Goal: Information Seeking & Learning: Understand process/instructions

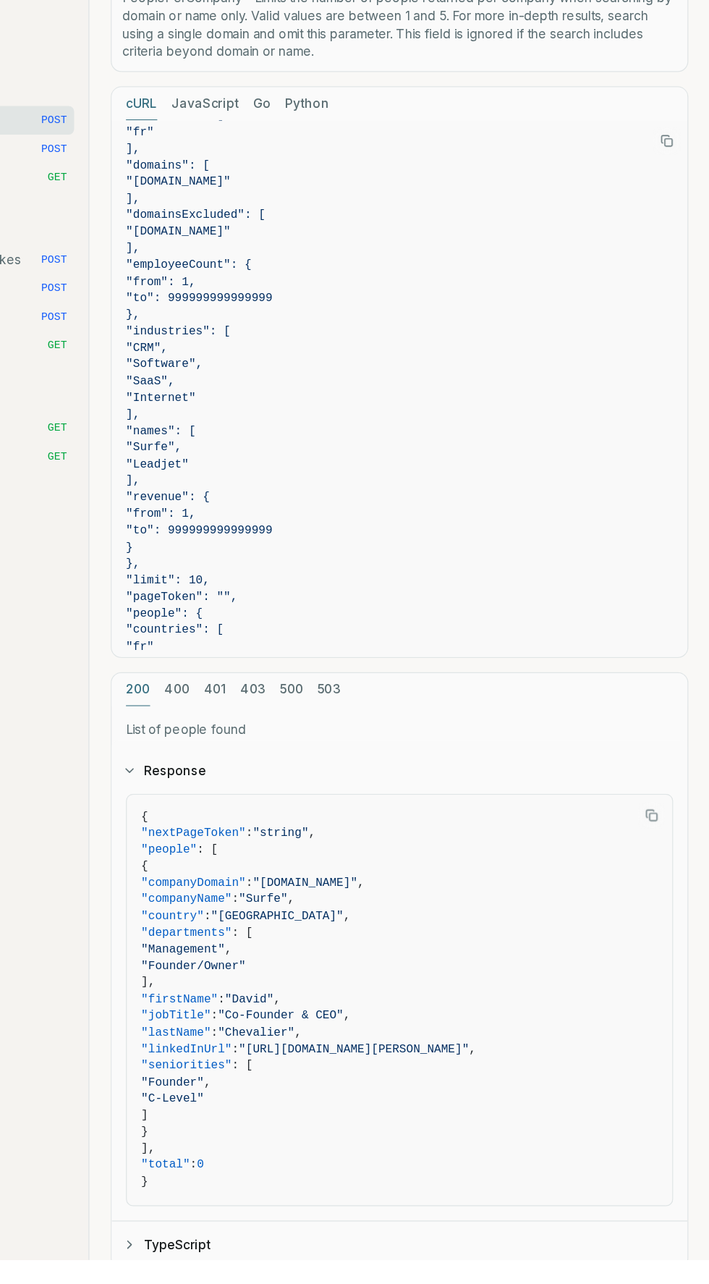
scroll to position [864, 0]
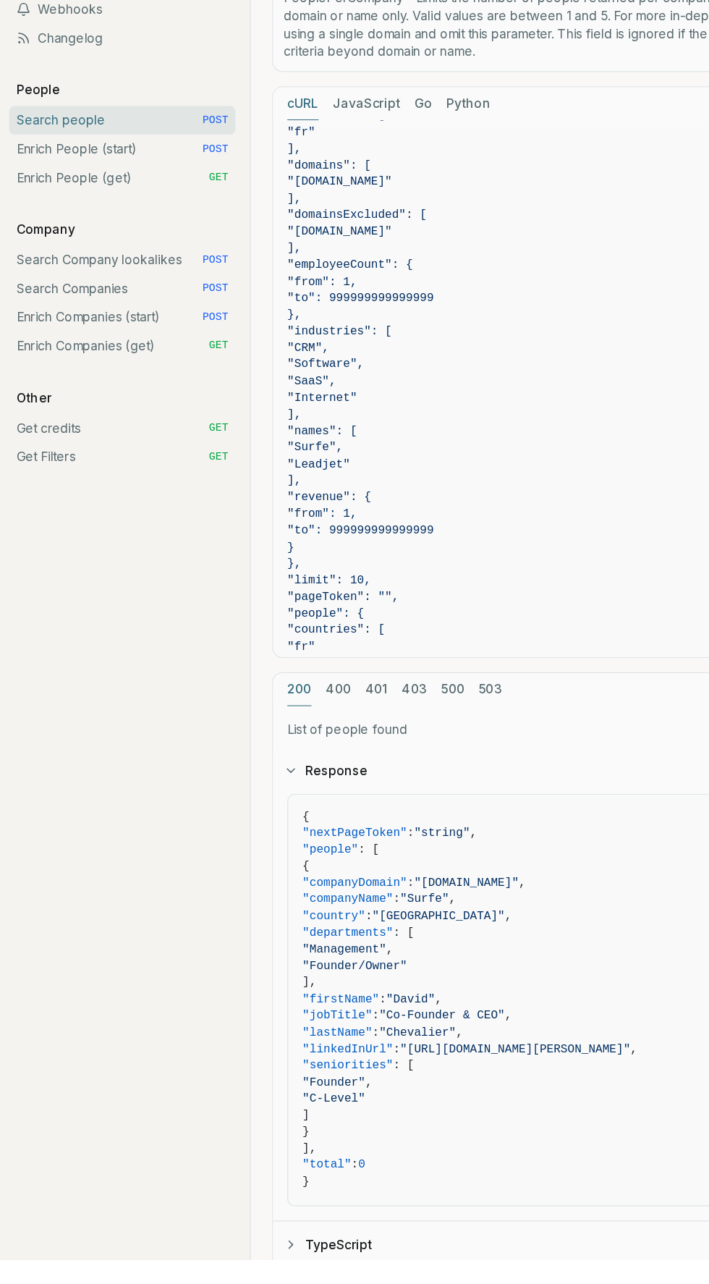
click at [130, 353] on link "Search people POST" at bounding box center [103, 361] width 183 height 23
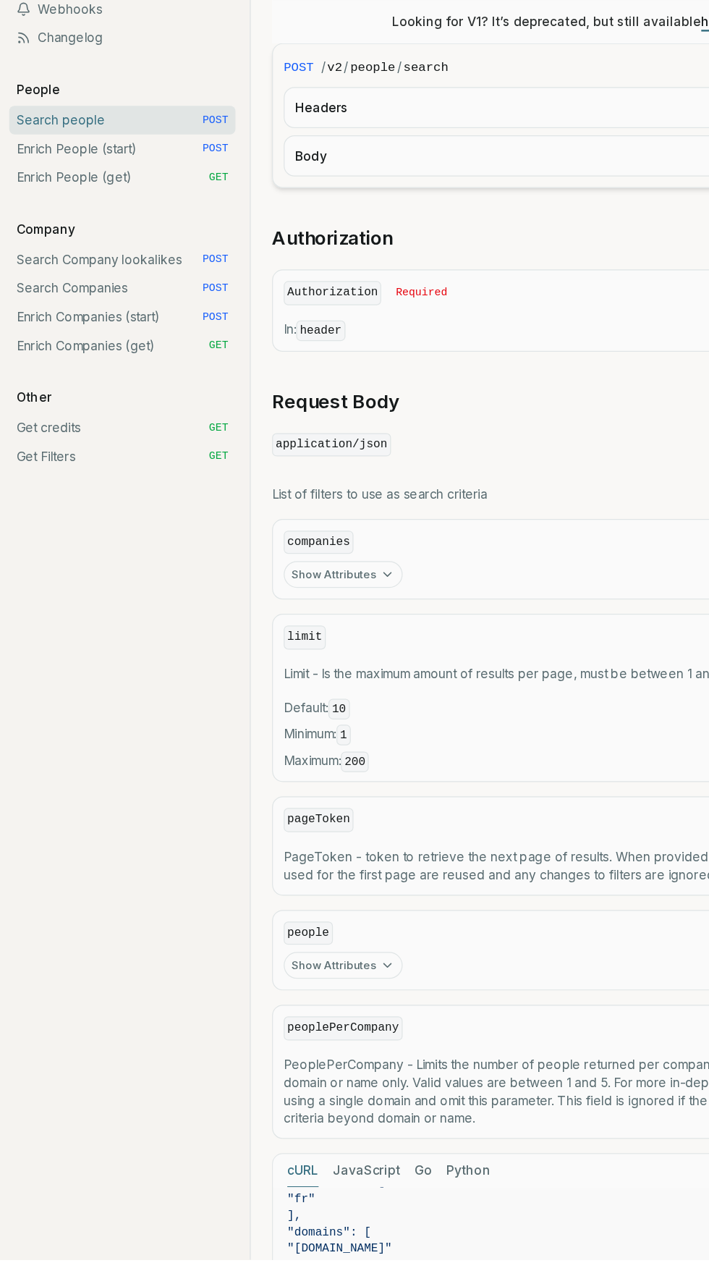
click at [353, 499] on span "Required" at bounding box center [345, 502] width 42 height 12
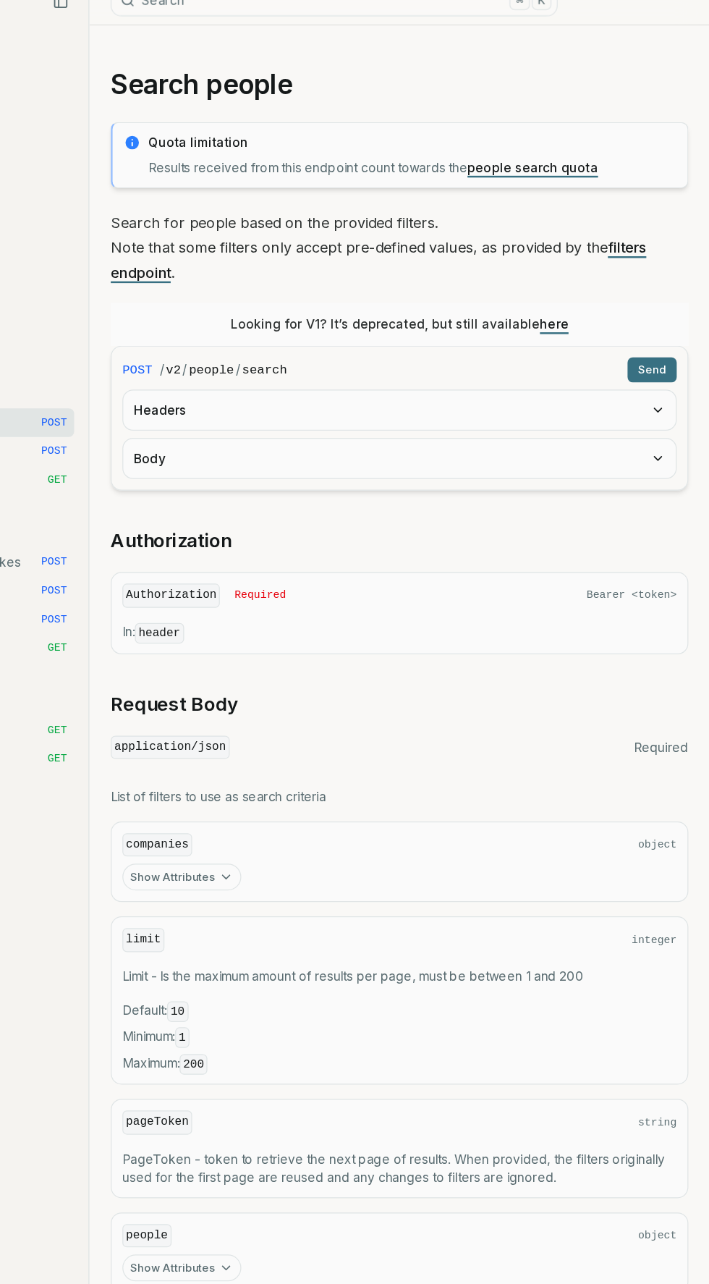
click at [603, 283] on div "Looking for V1? It’s deprecated, but still available here" at bounding box center [458, 282] width 468 height 35
click at [586, 282] on link "here" at bounding box center [583, 282] width 23 height 12
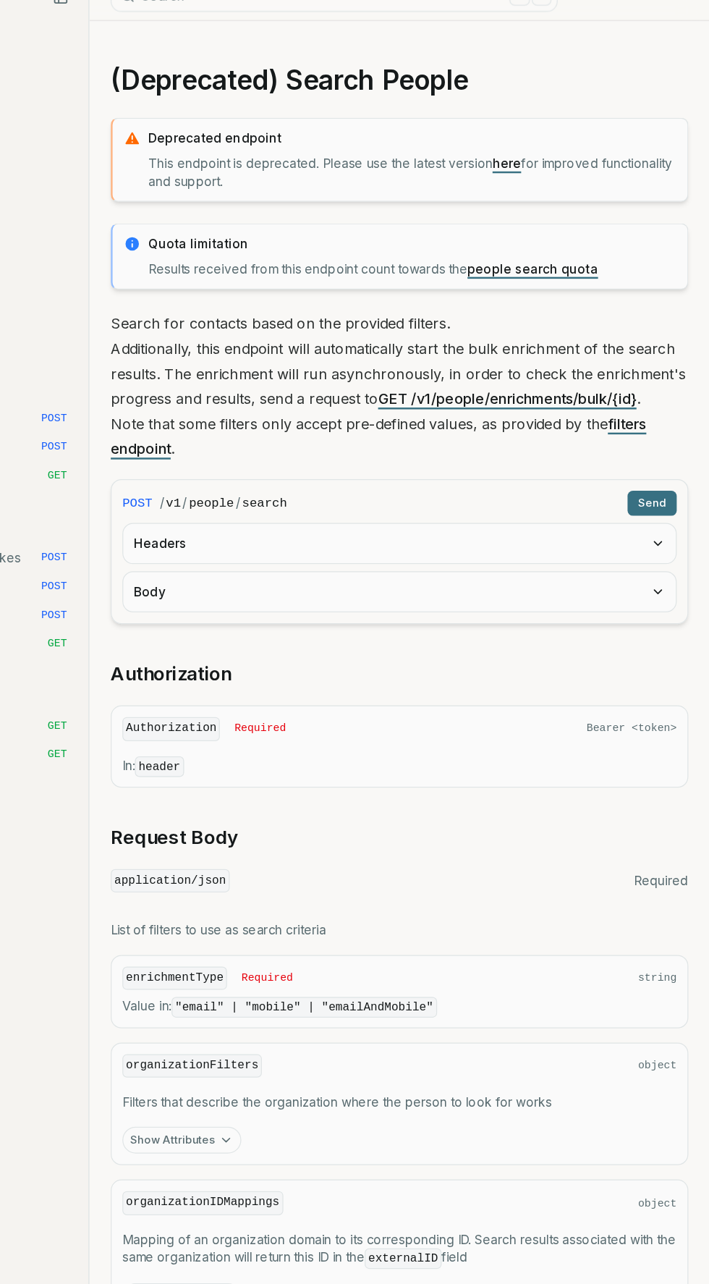
click at [588, 245] on link "people search quota" at bounding box center [566, 241] width 106 height 12
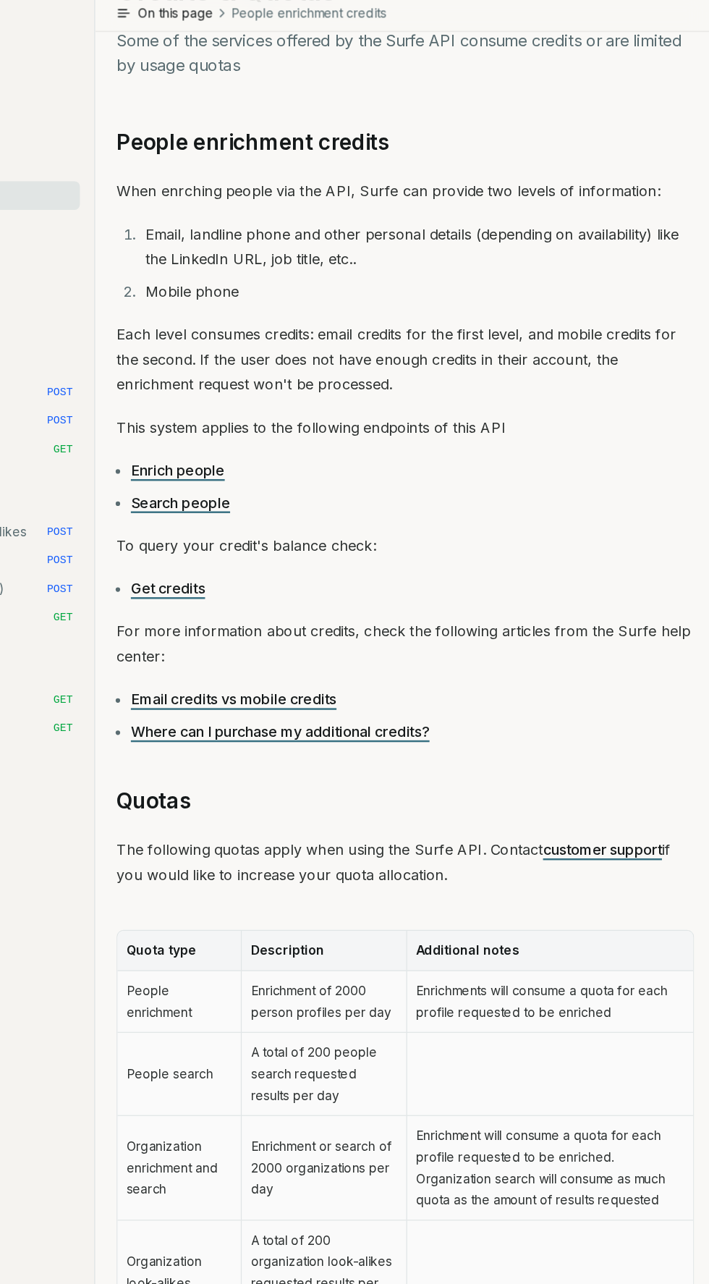
scroll to position [103, 0]
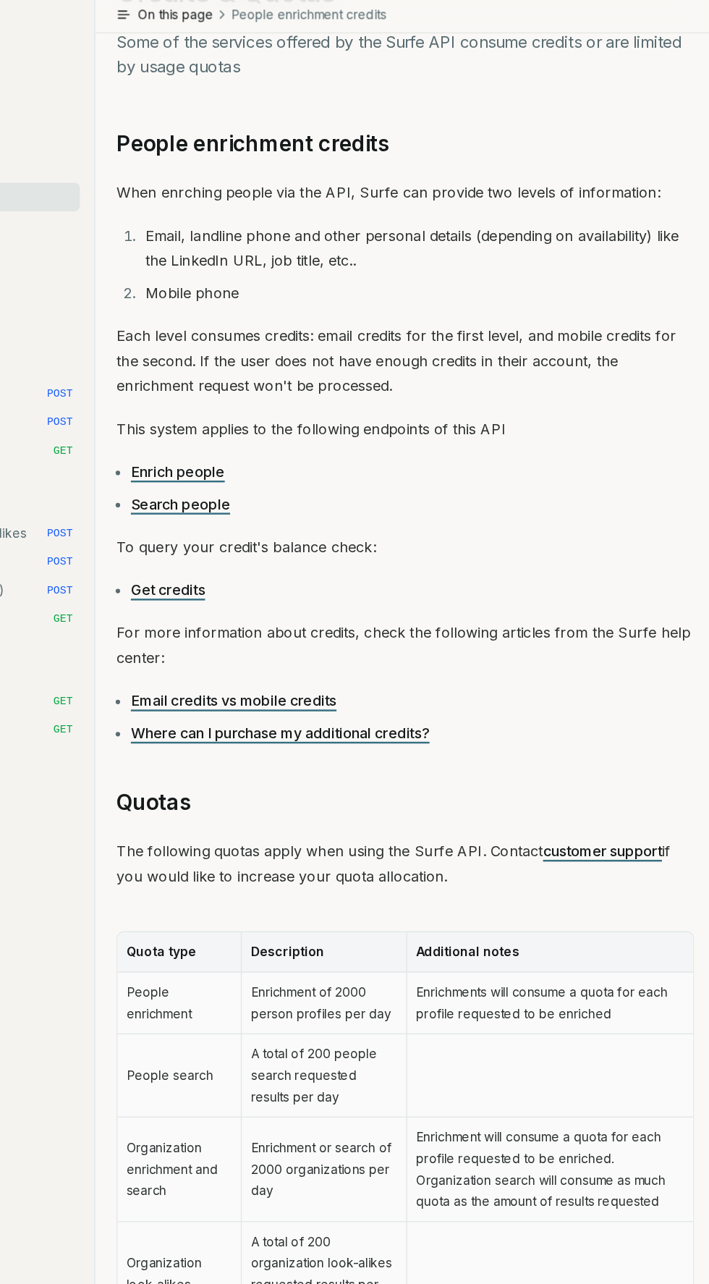
click at [295, 513] on link "Get credits" at bounding box center [266, 520] width 60 height 14
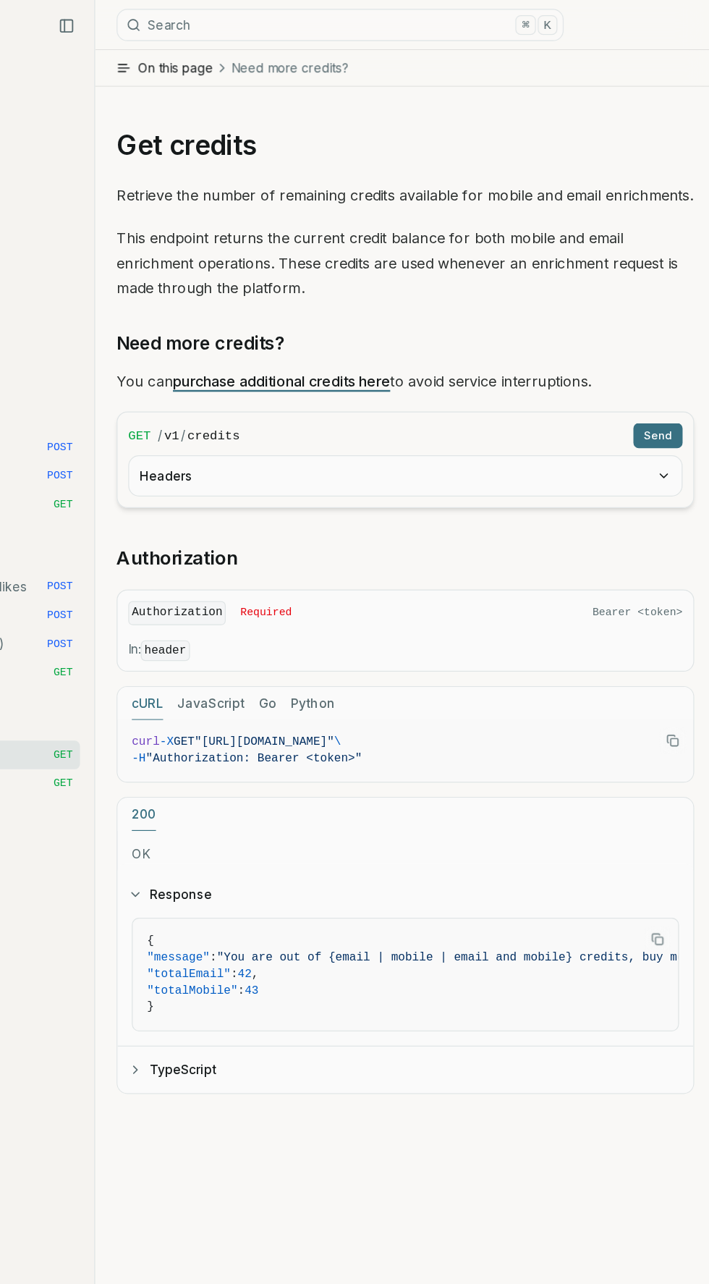
click at [450, 28] on button "Search ⌘ K" at bounding box center [405, 20] width 362 height 26
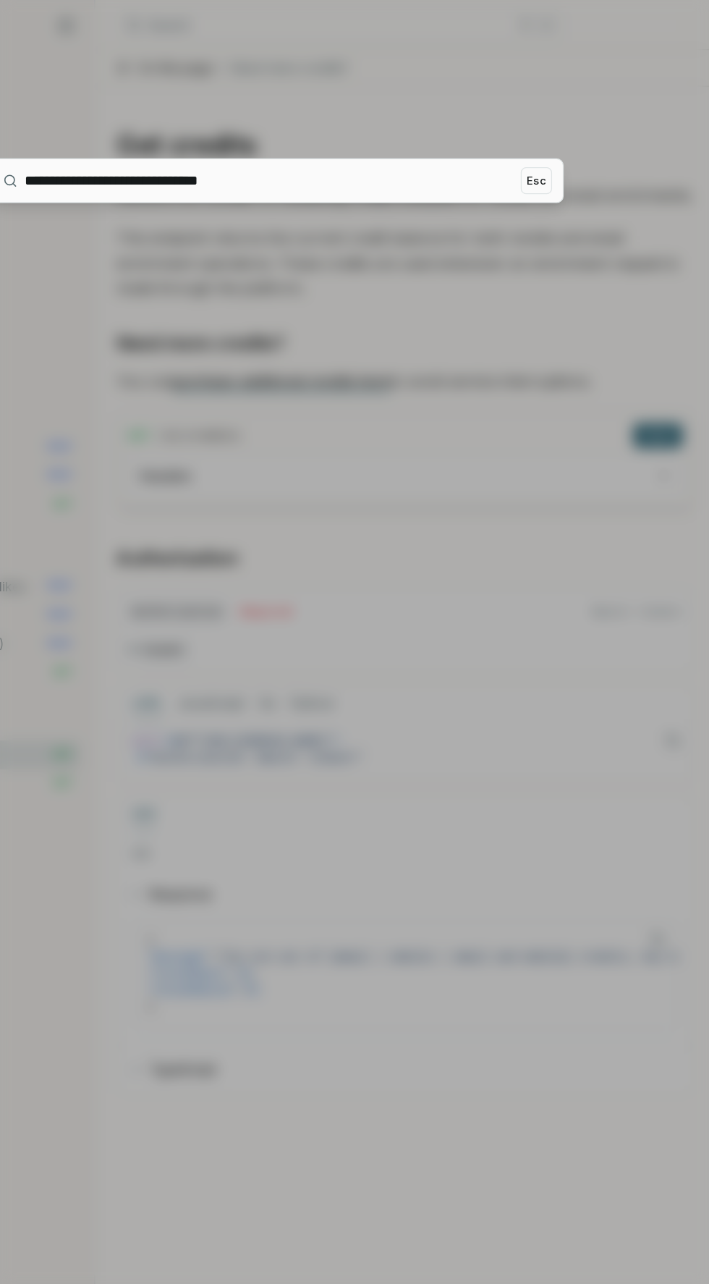
type input "**********"
click at [565, 156] on button "Esc" at bounding box center [564, 146] width 25 height 22
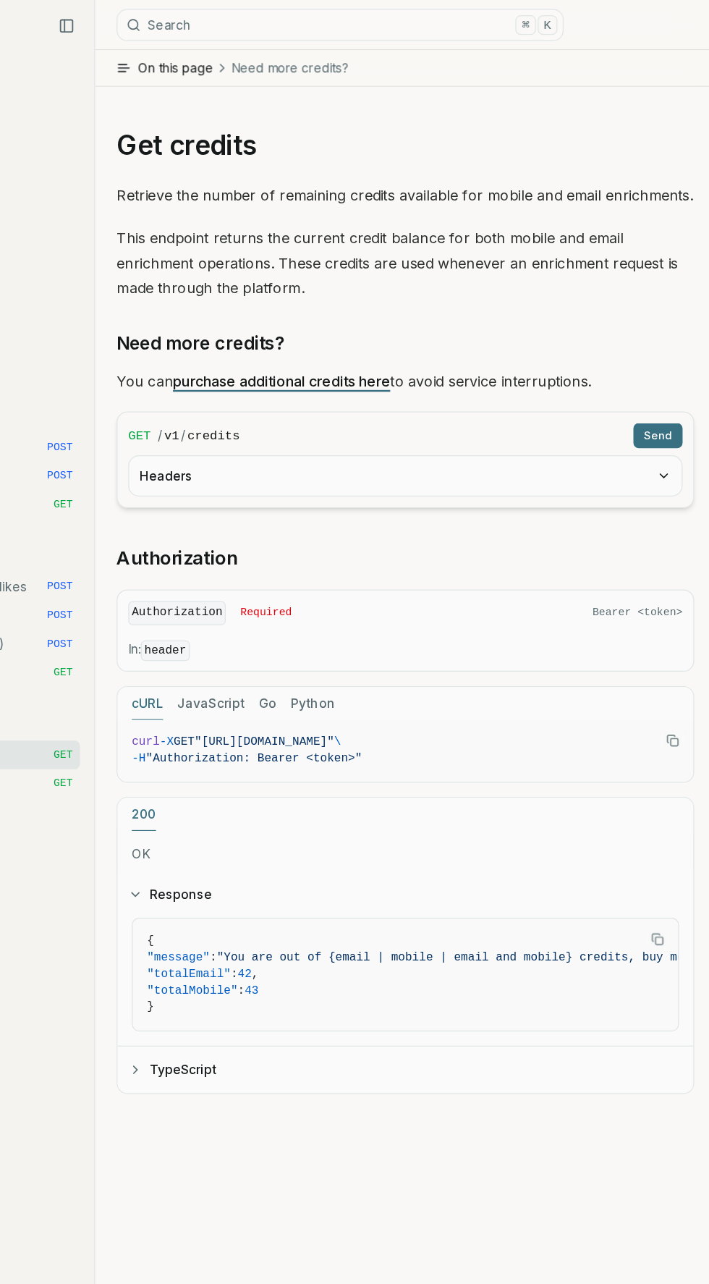
click at [605, 860] on button "TypeScript" at bounding box center [458, 866] width 466 height 38
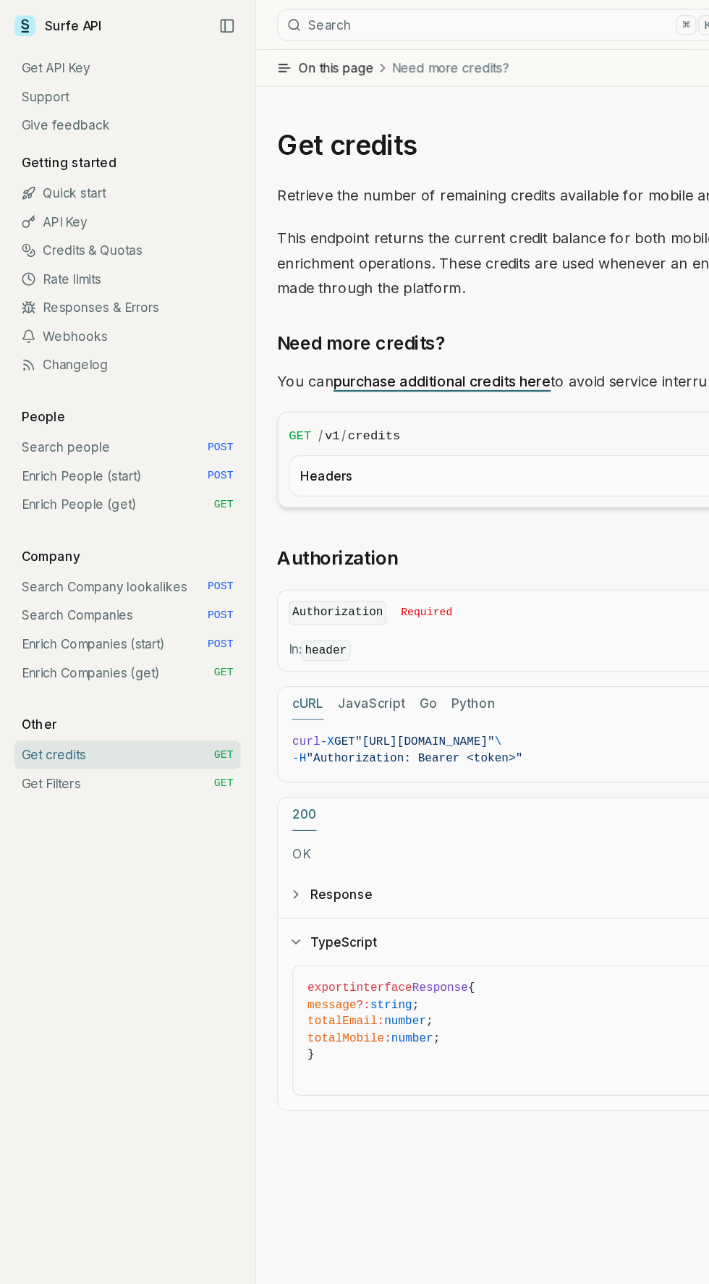
click at [77, 363] on link "Search people POST" at bounding box center [103, 361] width 183 height 23
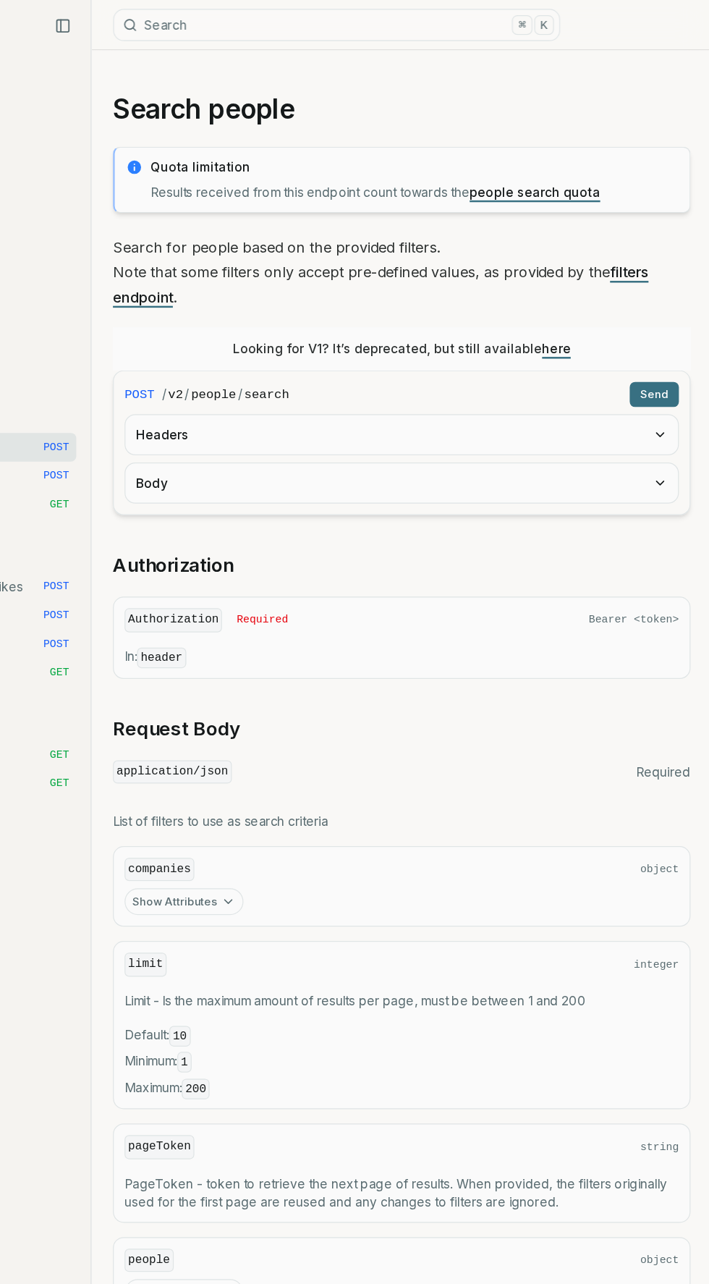
click at [568, 153] on link "people search quota" at bounding box center [566, 155] width 106 height 12
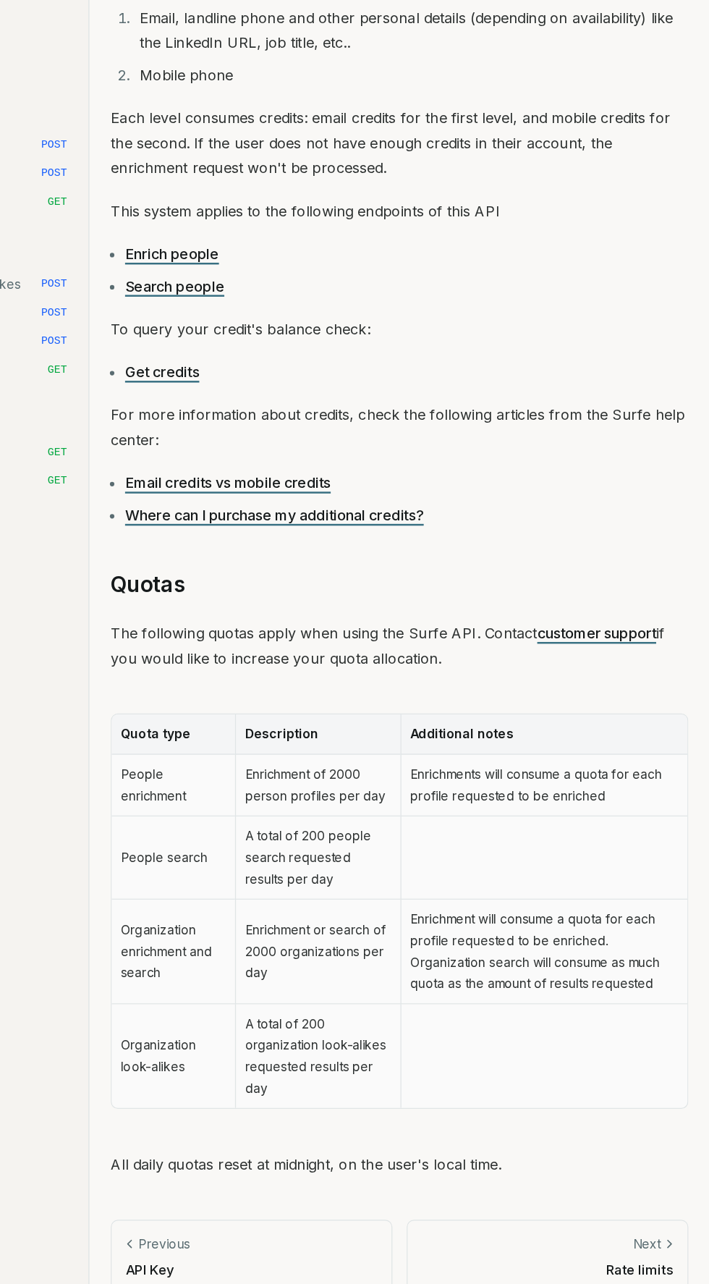
scroll to position [55, 0]
click at [291, 475] on link "Search people" at bounding box center [276, 476] width 80 height 14
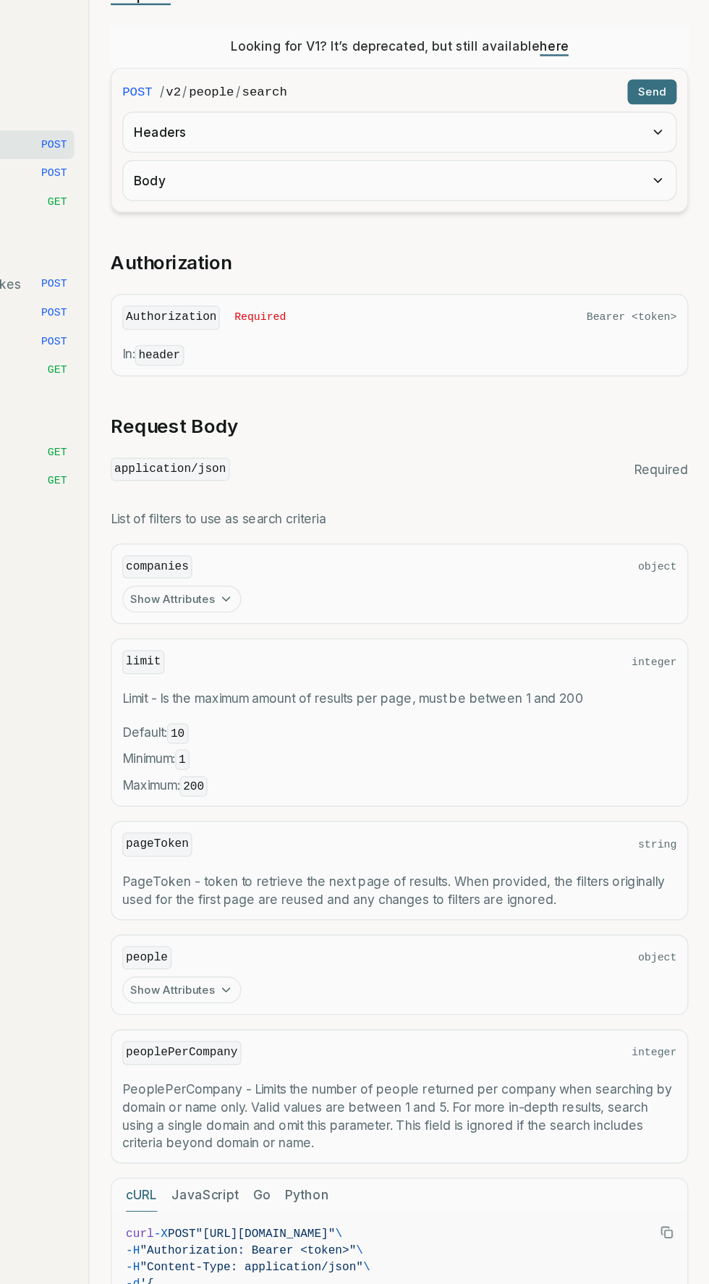
click at [584, 279] on link "here" at bounding box center [583, 282] width 23 height 12
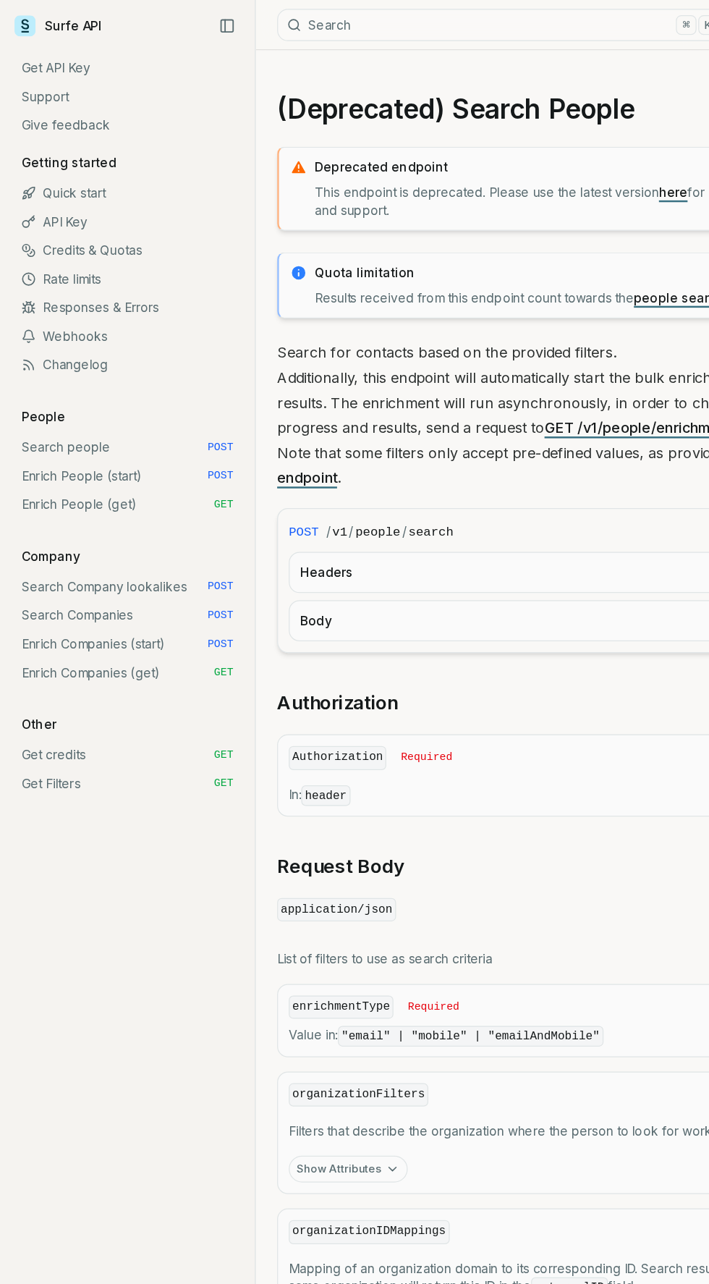
click at [85, 154] on link "Quick start" at bounding box center [103, 156] width 183 height 23
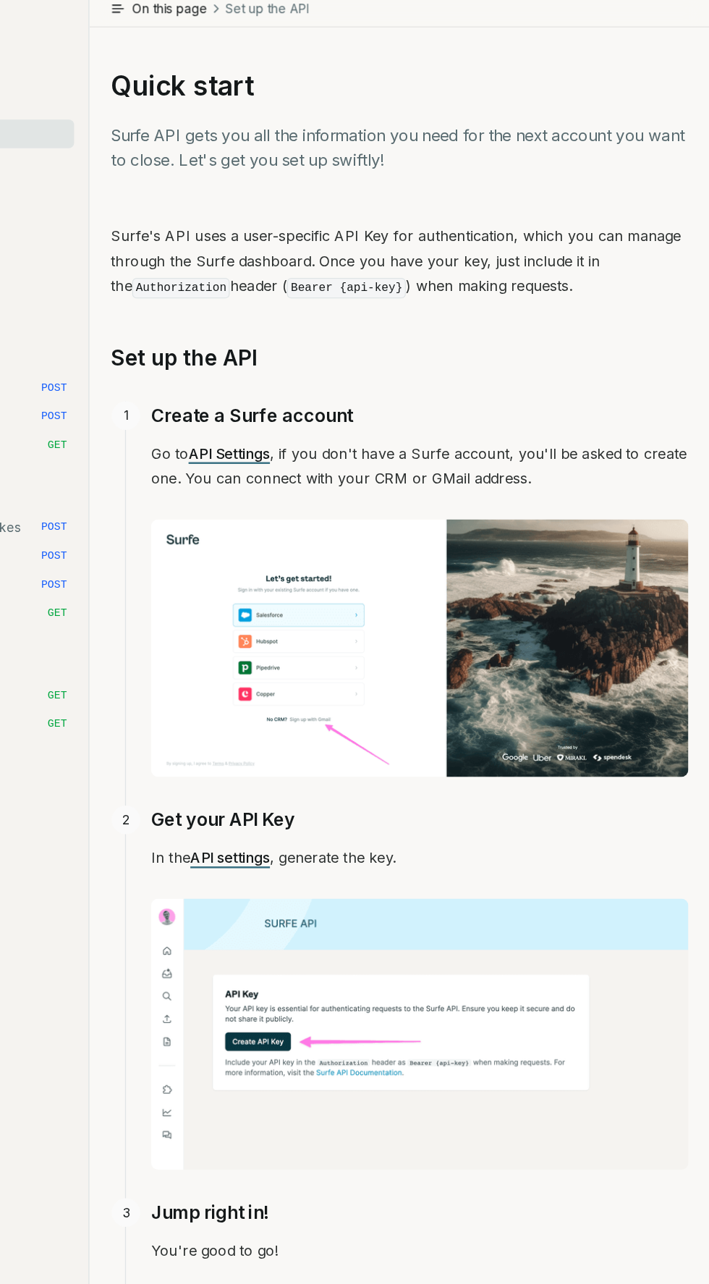
click at [330, 735] on link "API settings" at bounding box center [321, 742] width 64 height 14
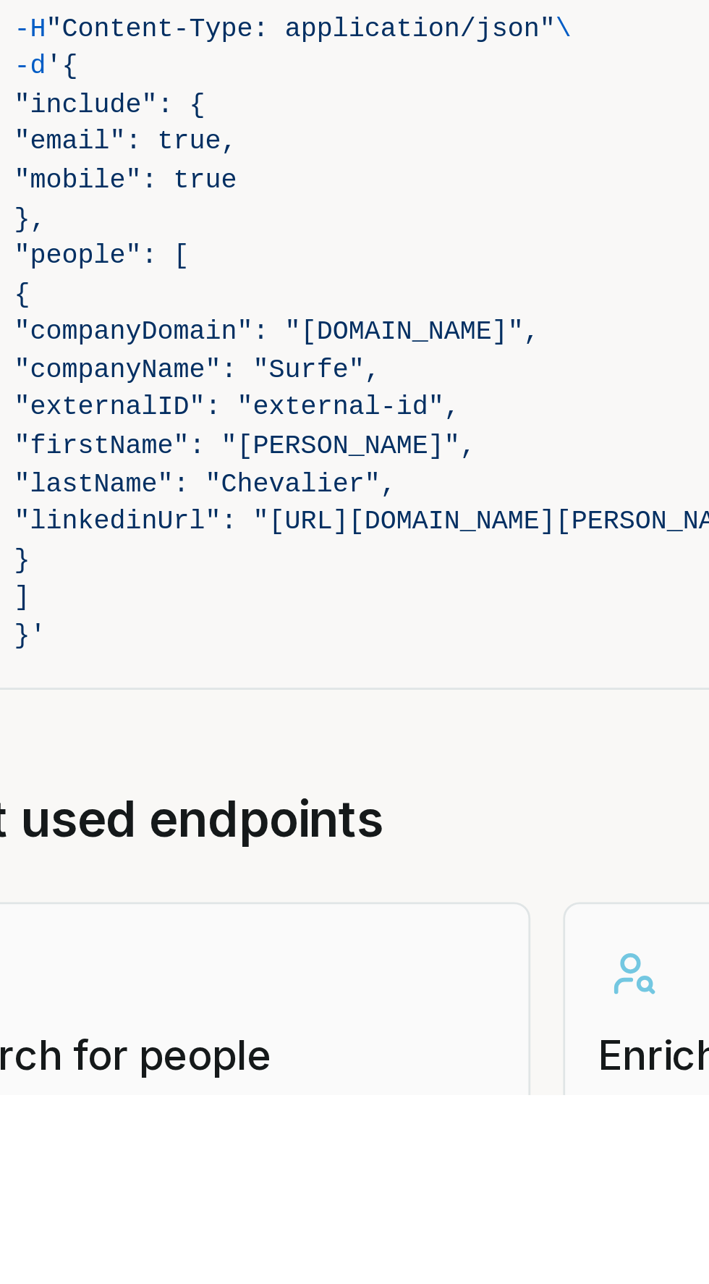
scroll to position [511, 0]
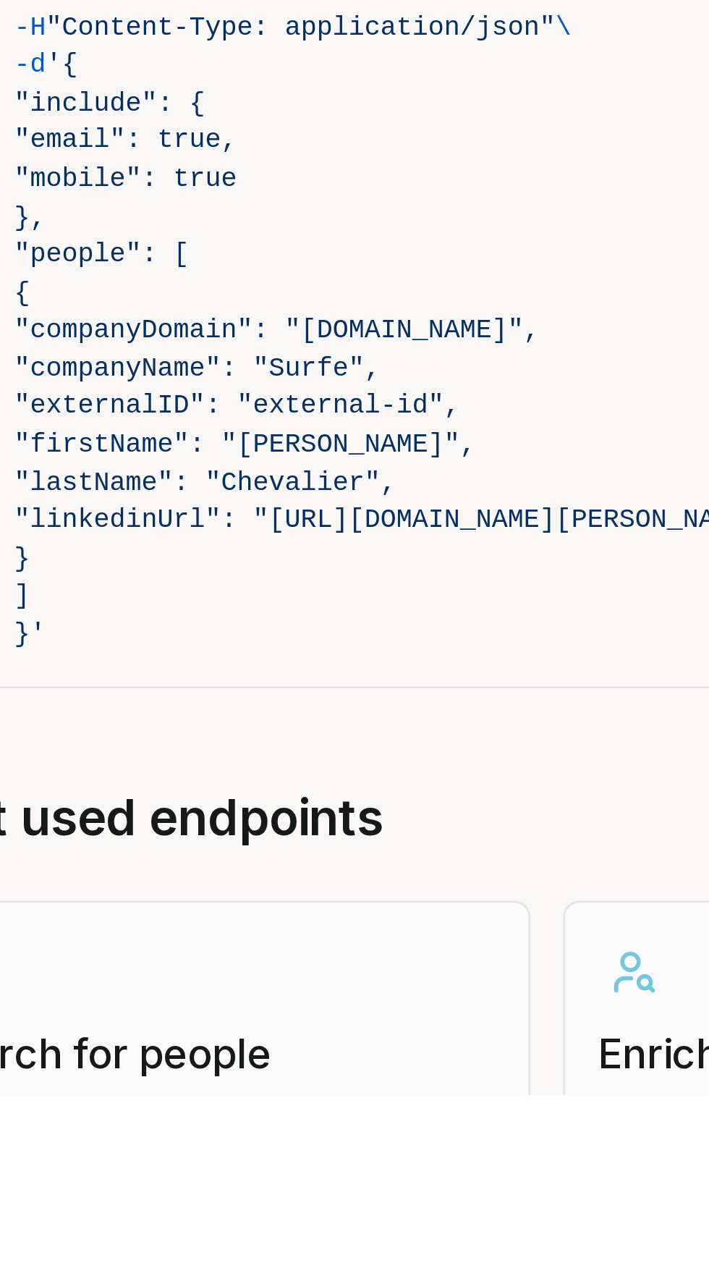
click at [439, 1012] on span ""companyDomain": "surfe.com"," at bounding box center [362, 1013] width 186 height 11
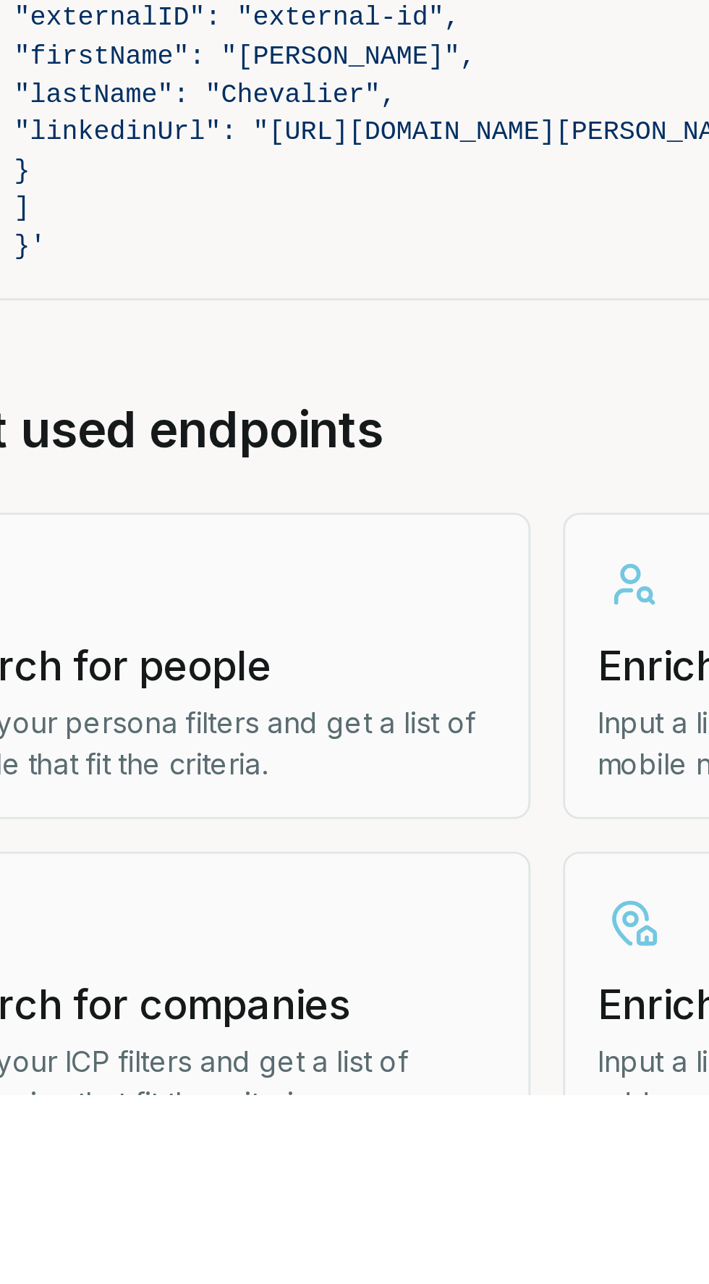
scroll to position [655, 0]
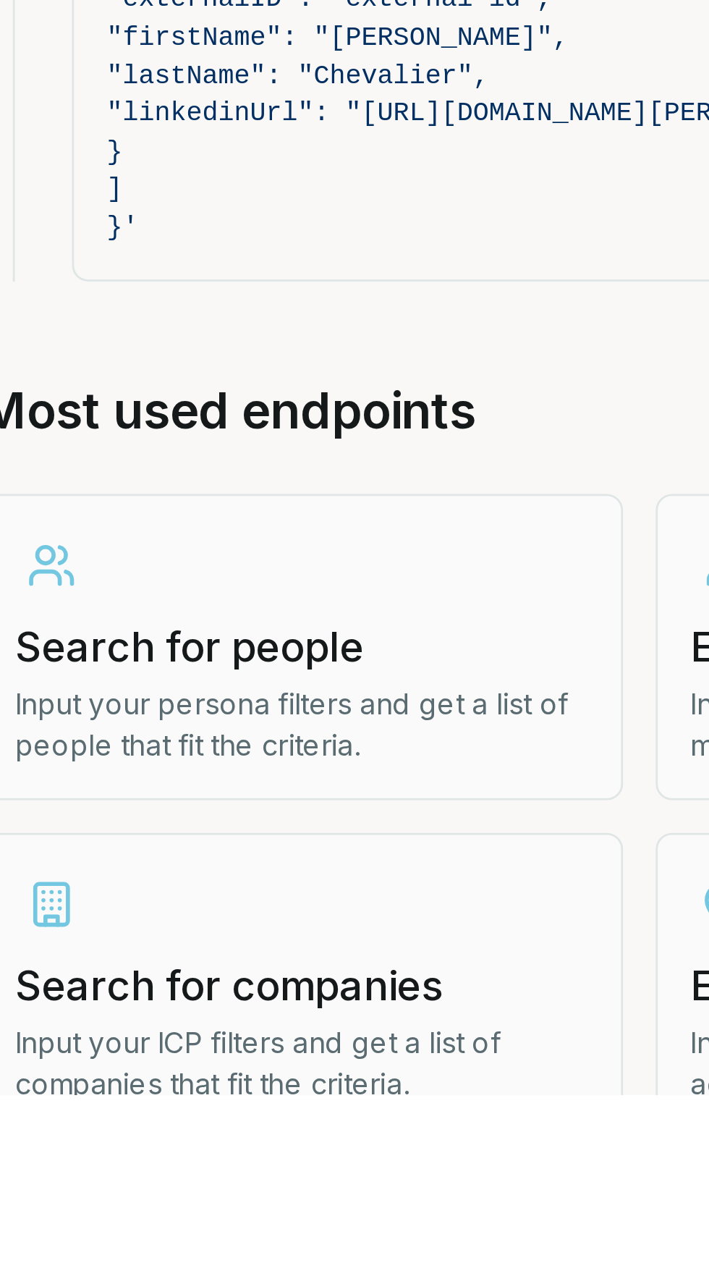
click at [319, 1124] on h3 "Search for people" at bounding box center [338, 1125] width 203 height 20
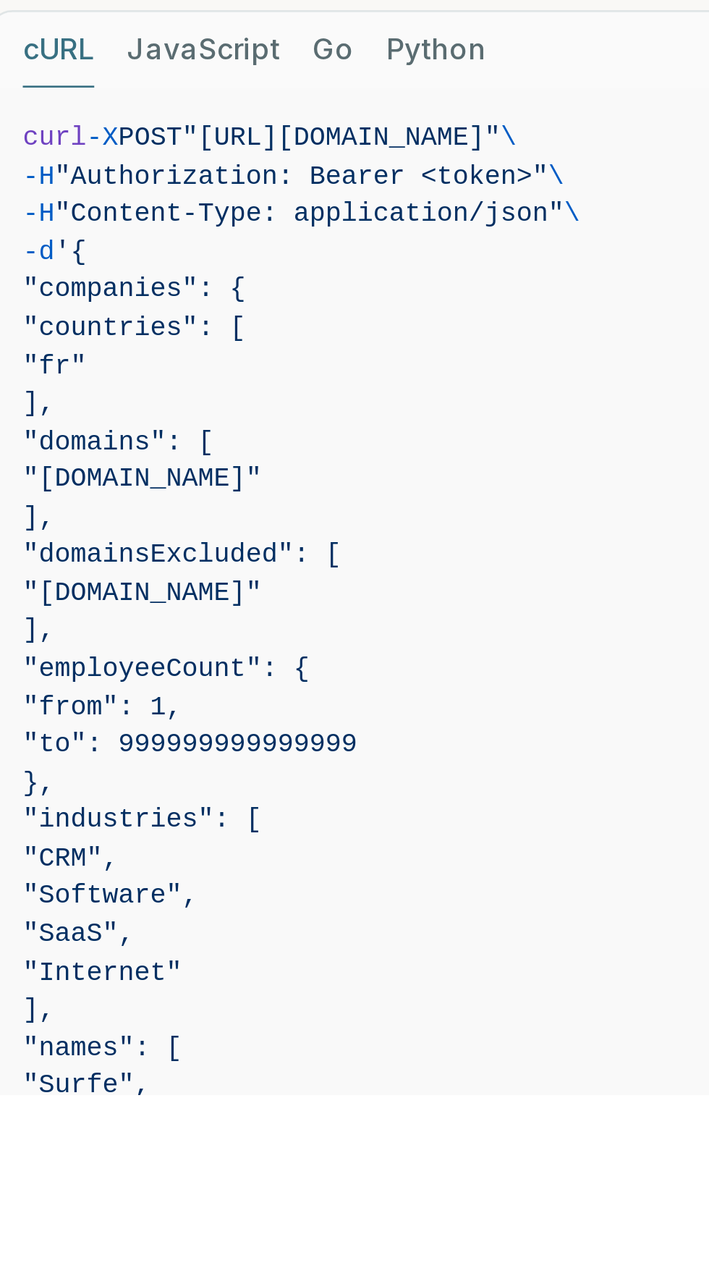
scroll to position [300, 0]
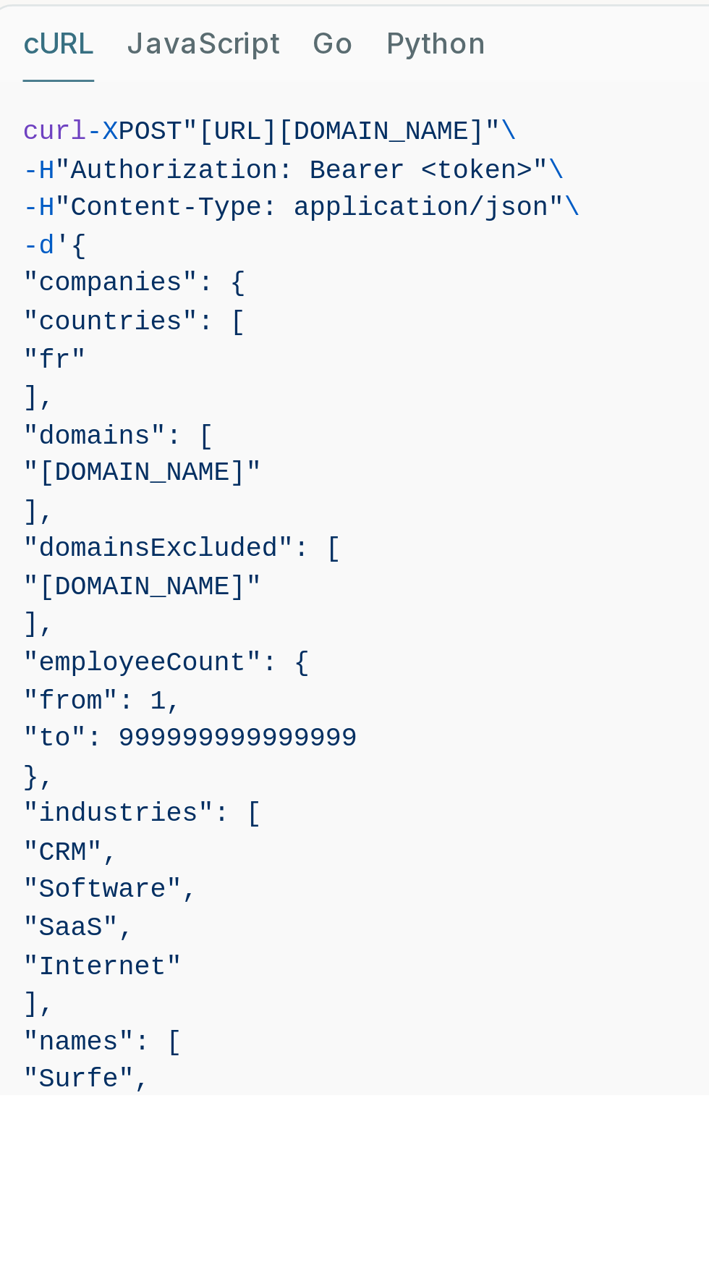
click at [343, 1260] on span ""names": [" at bounding box center [458, 1267] width 443 height 14
click at [332, 1246] on span "]," at bounding box center [458, 1253] width 443 height 14
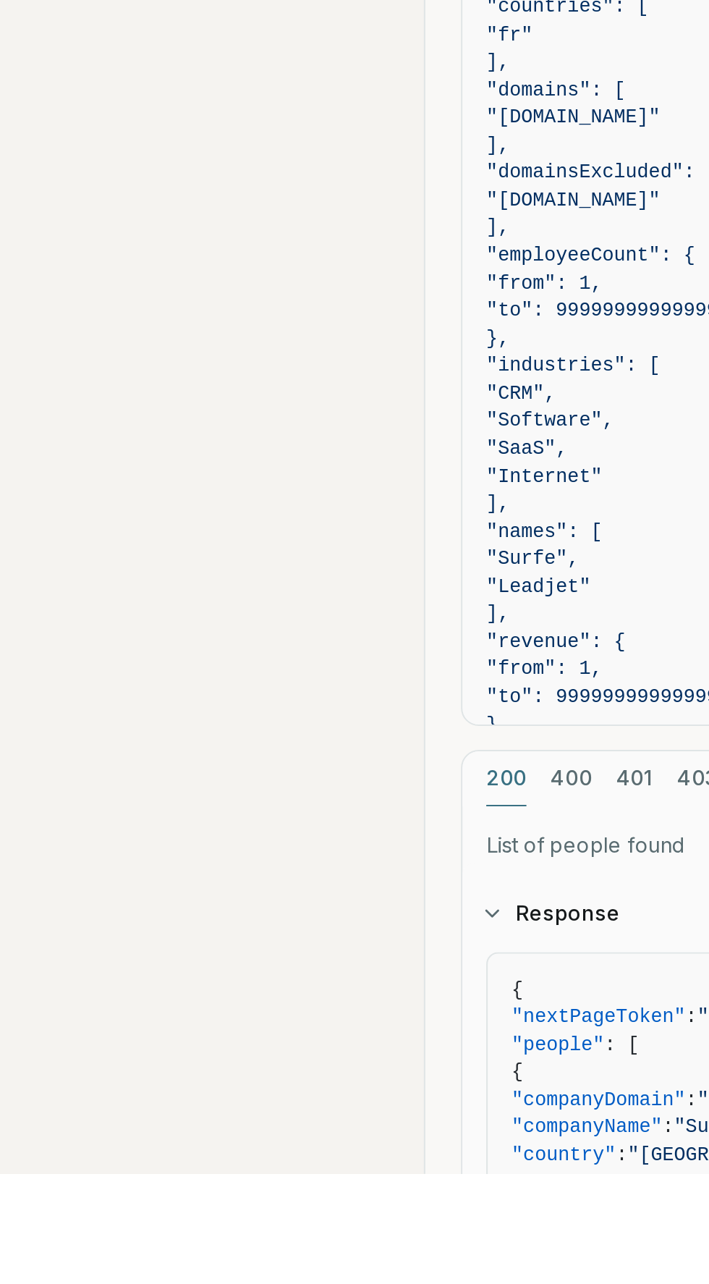
scroll to position [561, 0]
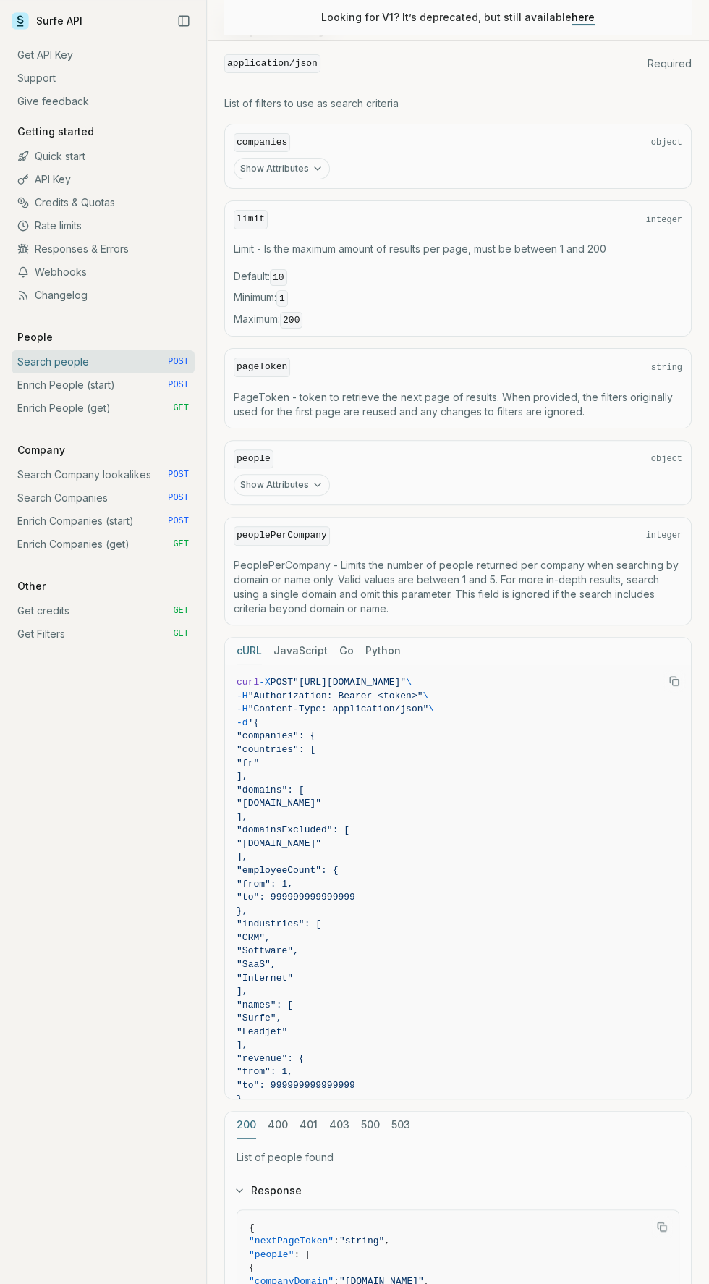
scroll to position [655, 0]
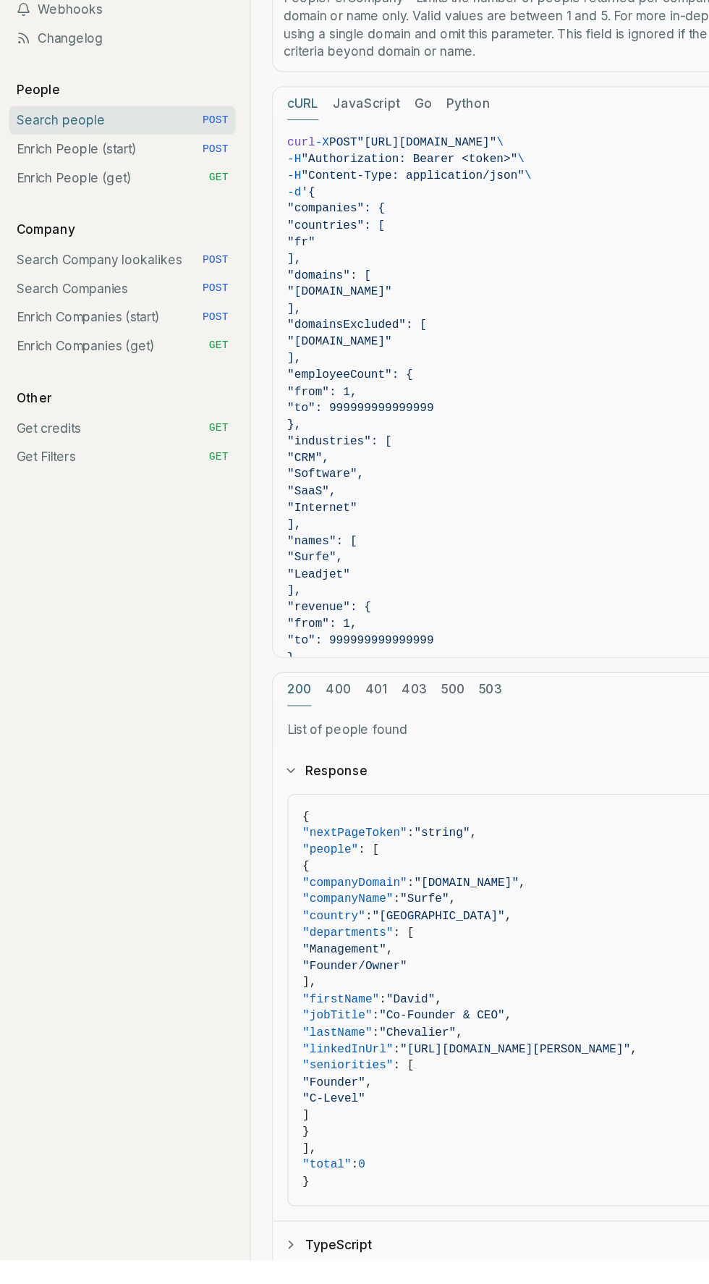
scroll to position [874, 0]
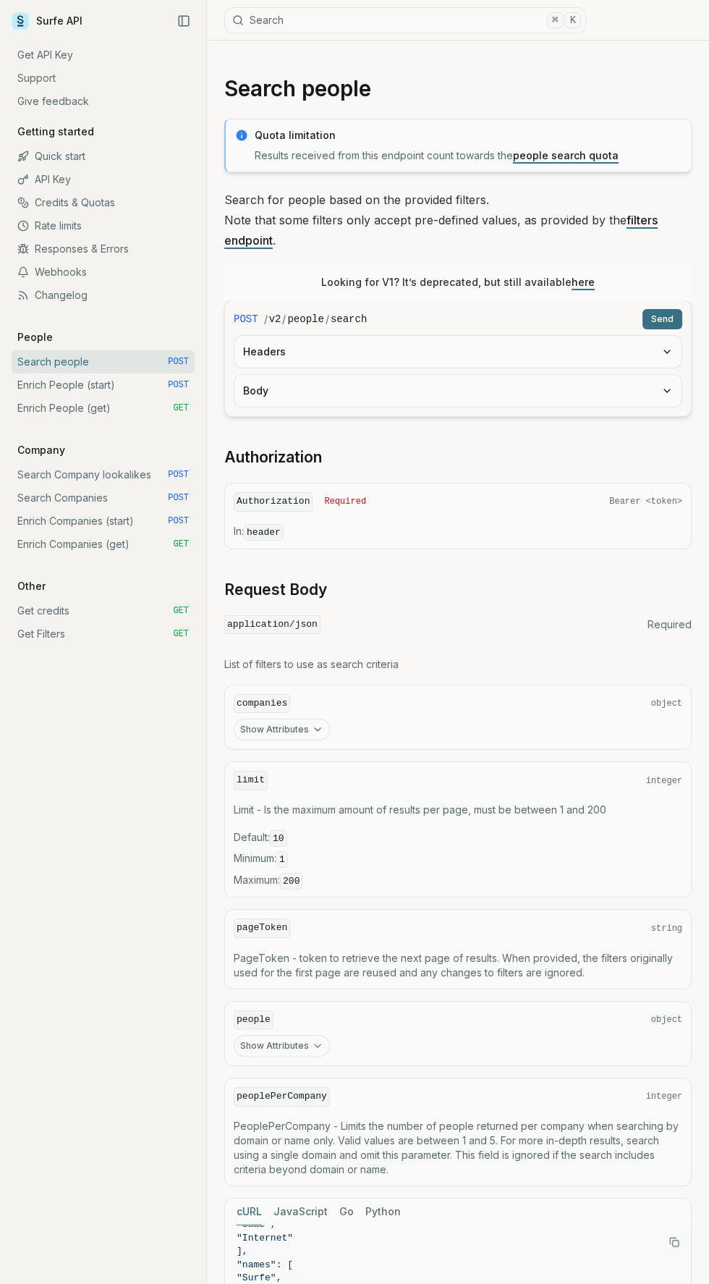
scroll to position [298, 0]
